Goal: Task Accomplishment & Management: Manage account settings

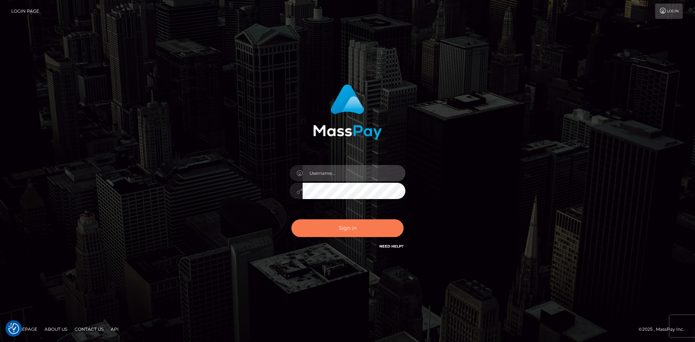
type input "tinan"
click at [374, 231] on button "Sign in" at bounding box center [347, 228] width 112 height 18
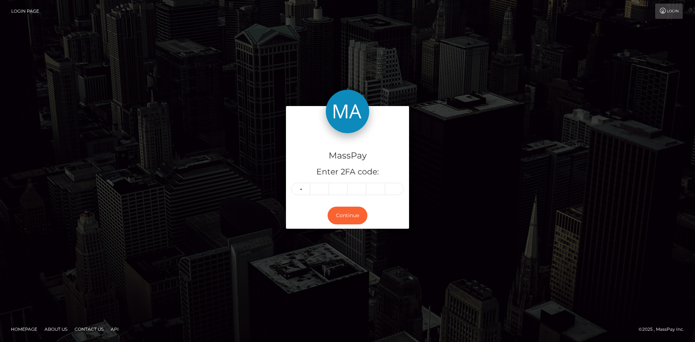
type input "2"
type input "8"
type input "5"
type input "9"
type input "4"
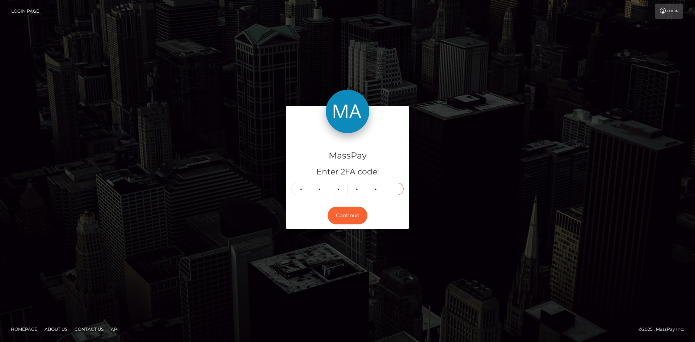
type input "3"
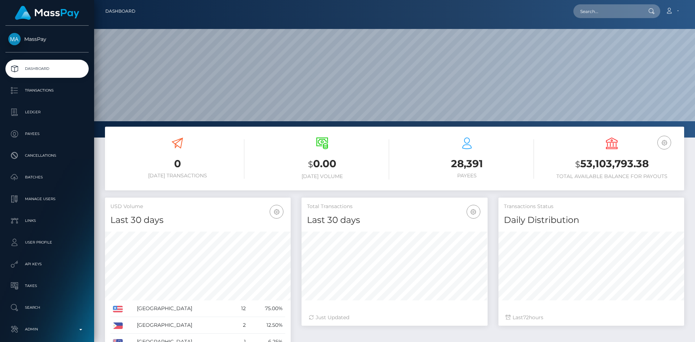
scroll to position [128, 186]
